Goal: Task Accomplishment & Management: Use online tool/utility

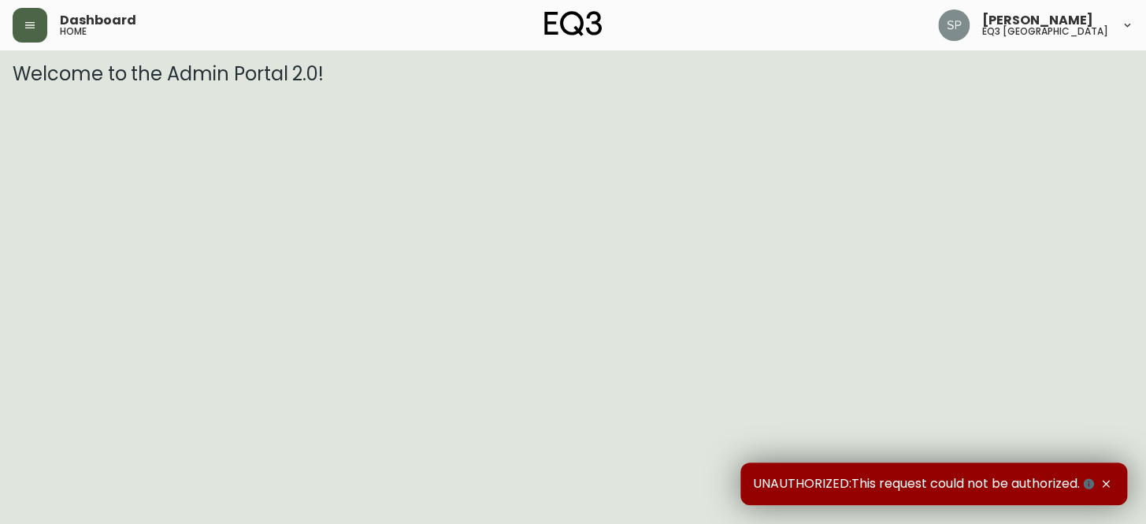
click at [28, 31] on icon "button" at bounding box center [30, 25] width 13 height 13
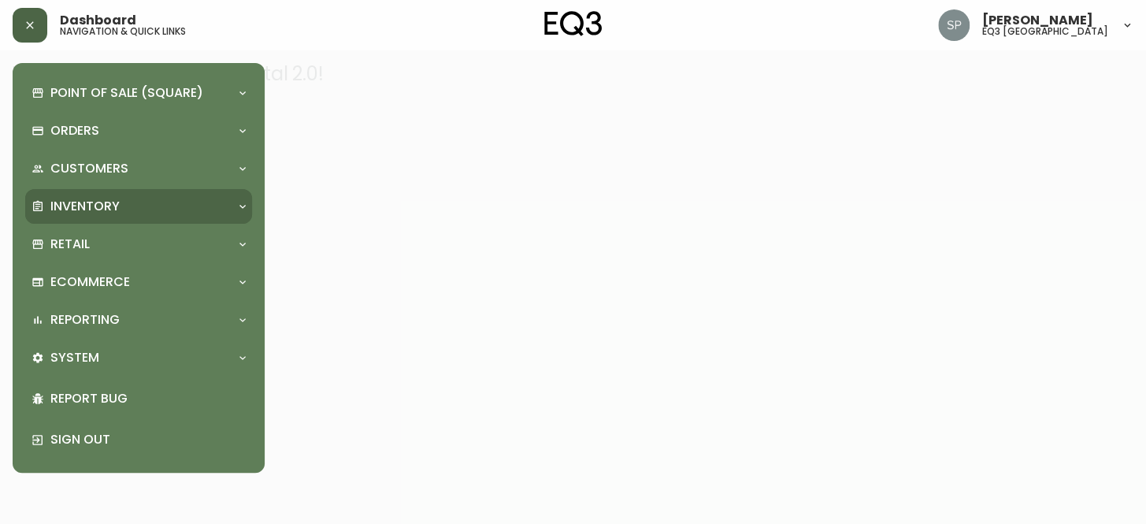
click at [244, 206] on icon at bounding box center [242, 206] width 13 height 13
